Goal: Task Accomplishment & Management: Manage account settings

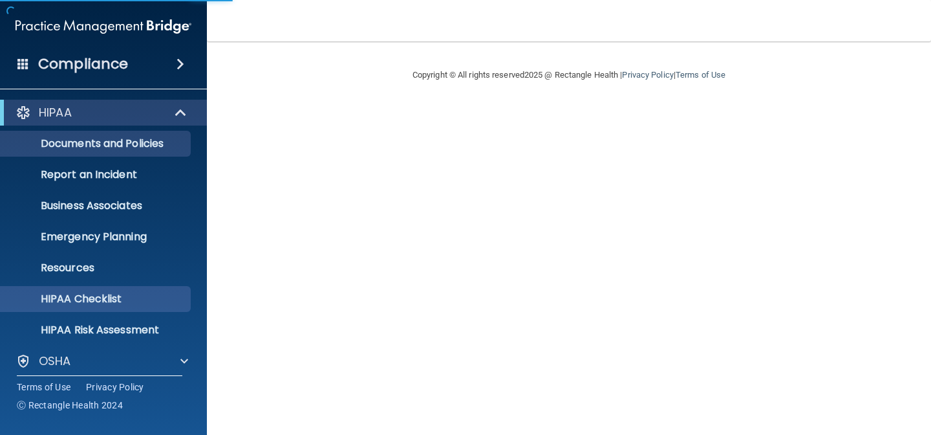
scroll to position [102, 0]
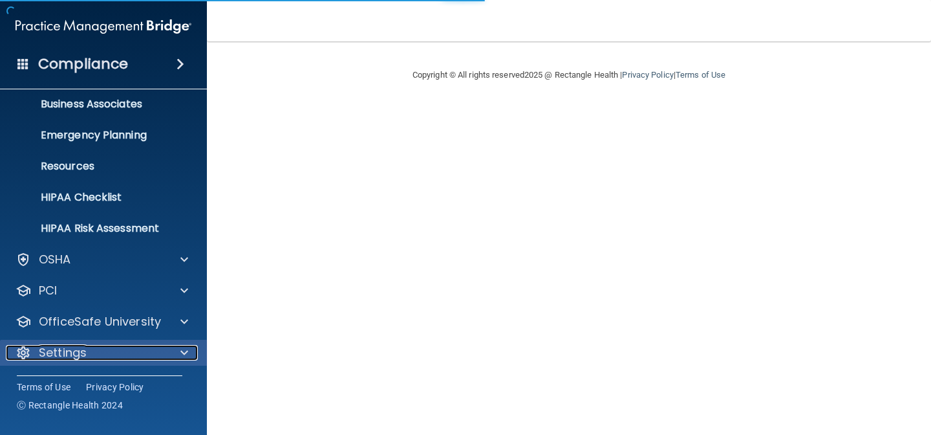
click at [82, 357] on p "Settings" at bounding box center [63, 353] width 48 height 16
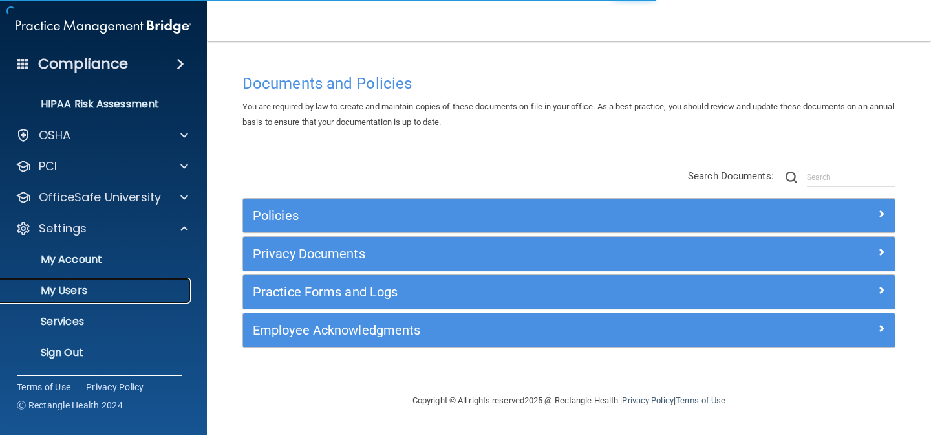
click at [74, 290] on p "My Users" at bounding box center [96, 290] width 177 height 13
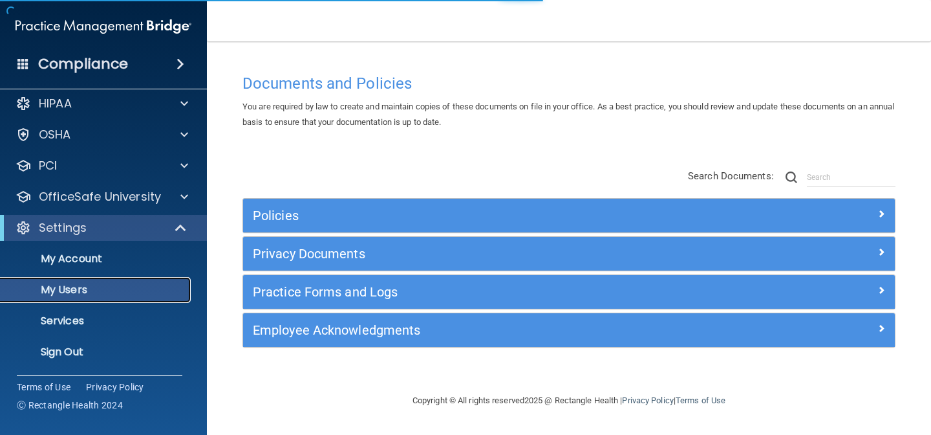
scroll to position [9, 0]
select select "20"
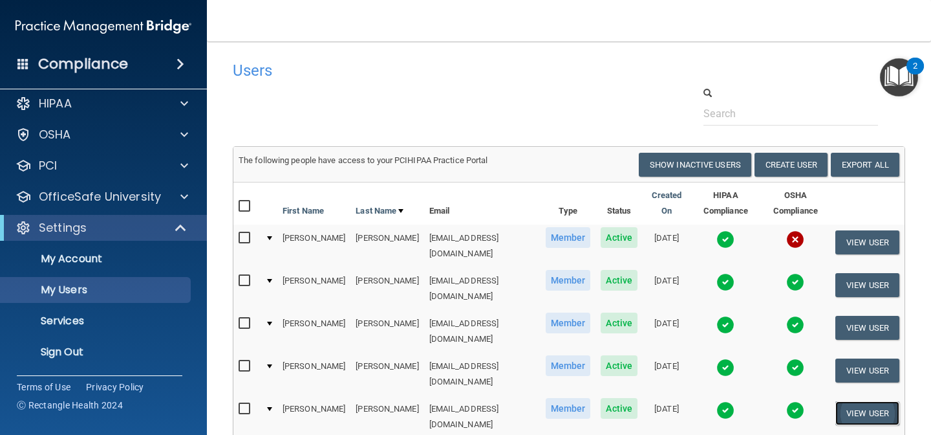
click at [849, 401] on button "View User" at bounding box center [867, 413] width 64 height 24
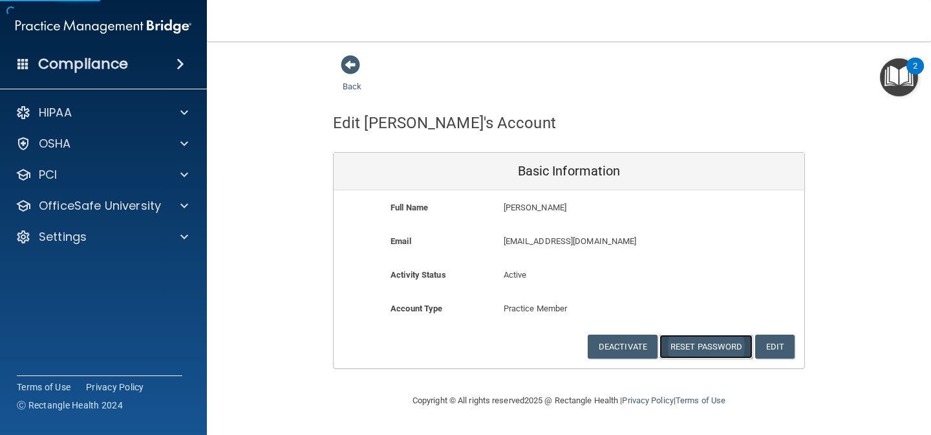
click at [690, 349] on button "Reset Password" at bounding box center [706, 346] width 93 height 24
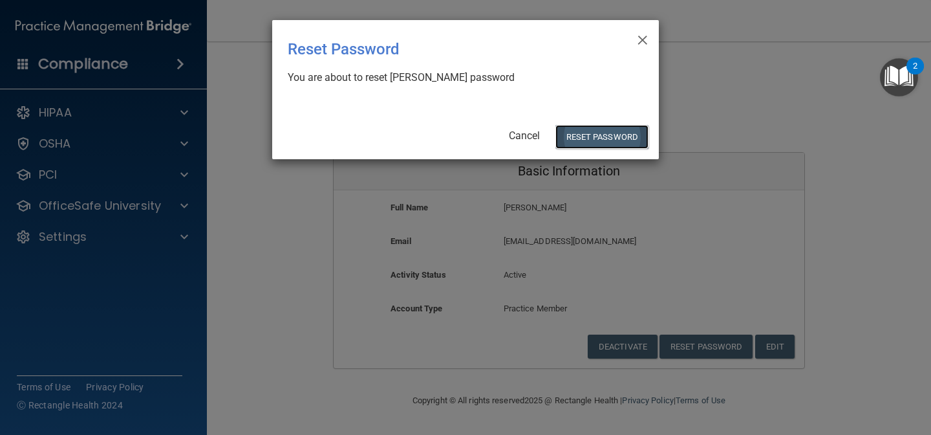
click at [600, 133] on button "Reset Password" at bounding box center [601, 137] width 93 height 24
